Goal: Task Accomplishment & Management: Manage account settings

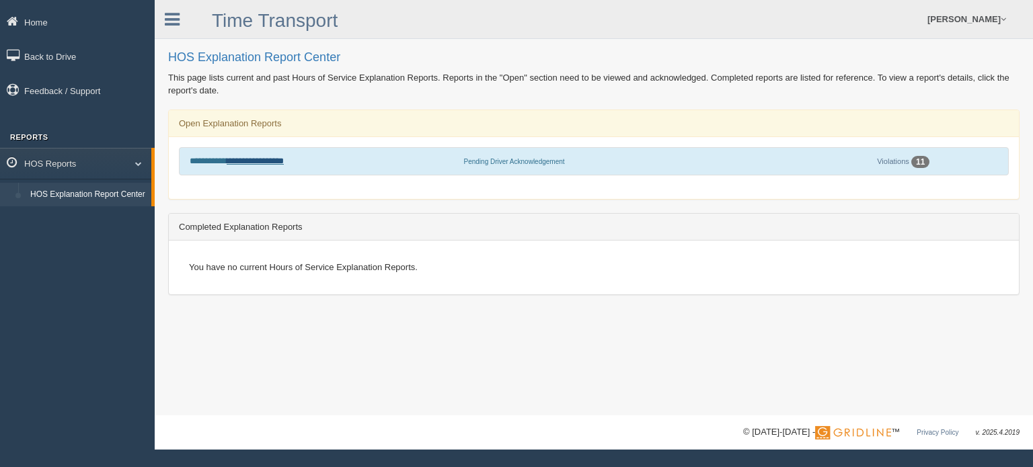
click at [284, 160] on link "**********" at bounding box center [255, 161] width 57 height 9
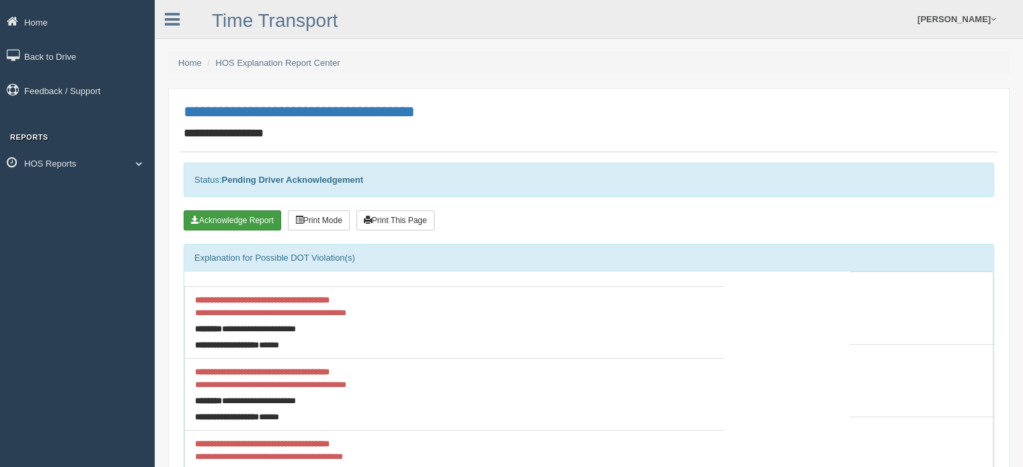
click at [256, 215] on button "Acknowledge Report" at bounding box center [233, 221] width 98 height 20
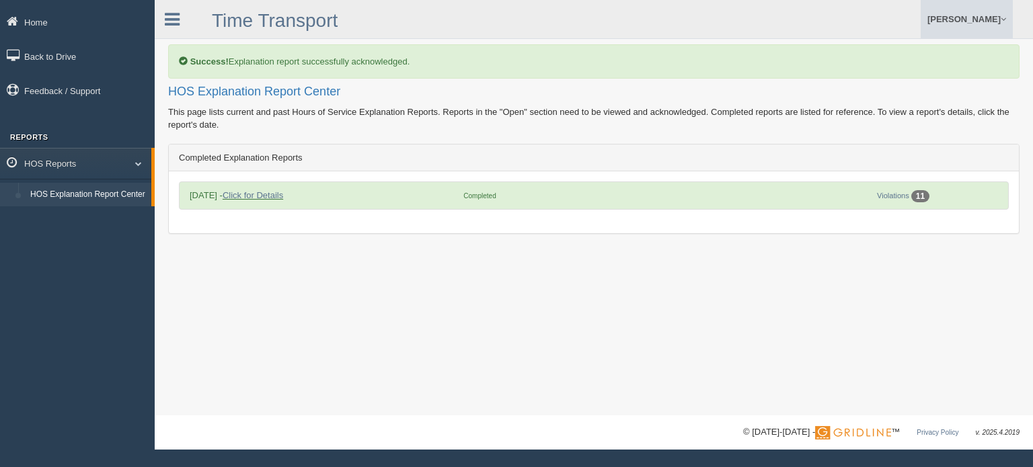
click at [969, 22] on link "[PERSON_NAME]" at bounding box center [967, 19] width 92 height 38
click at [941, 91] on link "Log Off" at bounding box center [939, 81] width 147 height 28
